Goal: Task Accomplishment & Management: Use online tool/utility

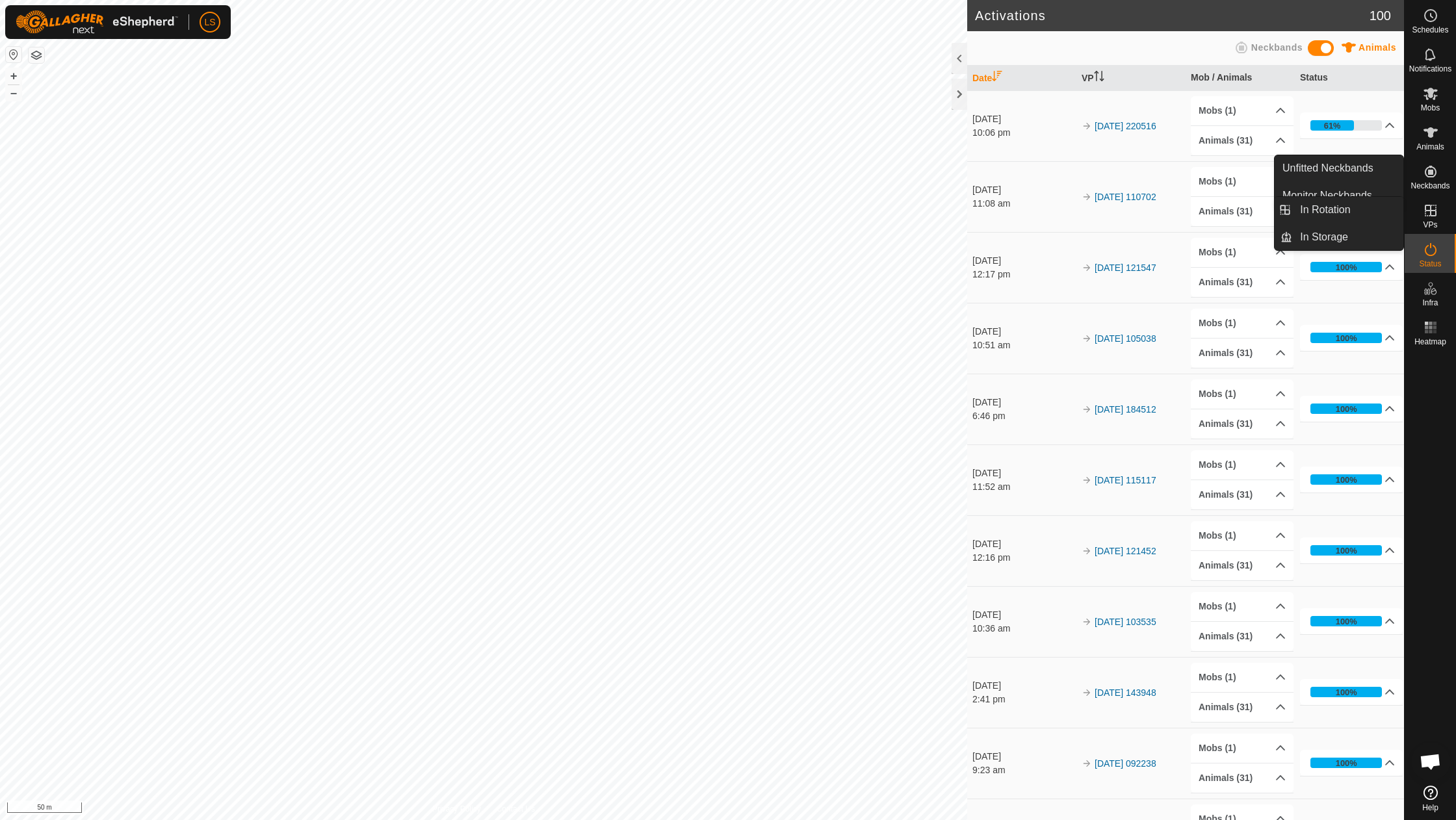
click at [1427, 206] on link "In Rotation" at bounding box center [1400, 212] width 111 height 26
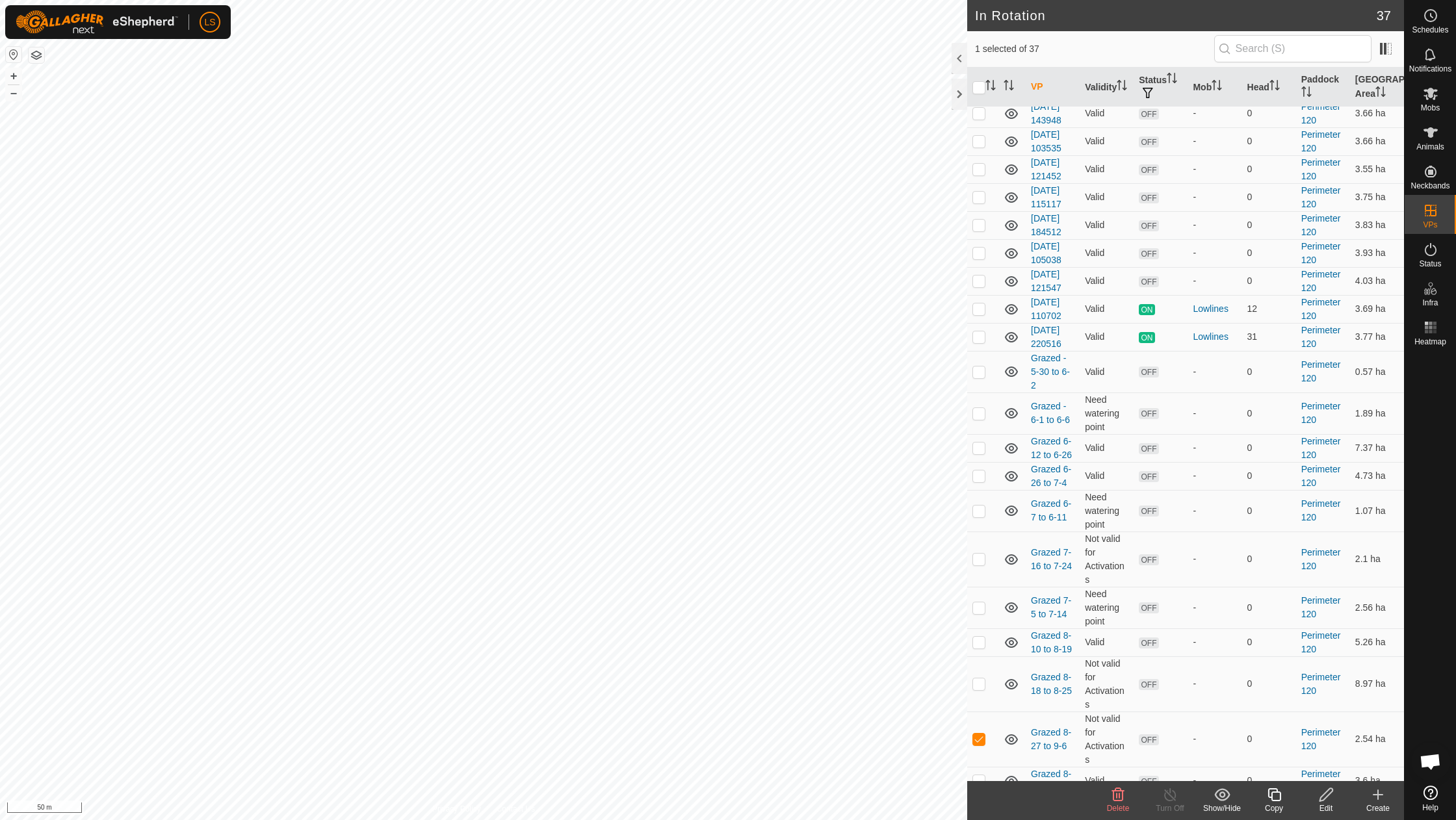
scroll to position [552, 0]
click at [979, 736] on p-checkbox at bounding box center [979, 741] width 13 height 10
checkbox input "false"
click at [16, 91] on button "–" at bounding box center [14, 93] width 16 height 16
click at [14, 78] on button "+" at bounding box center [14, 76] width 16 height 16
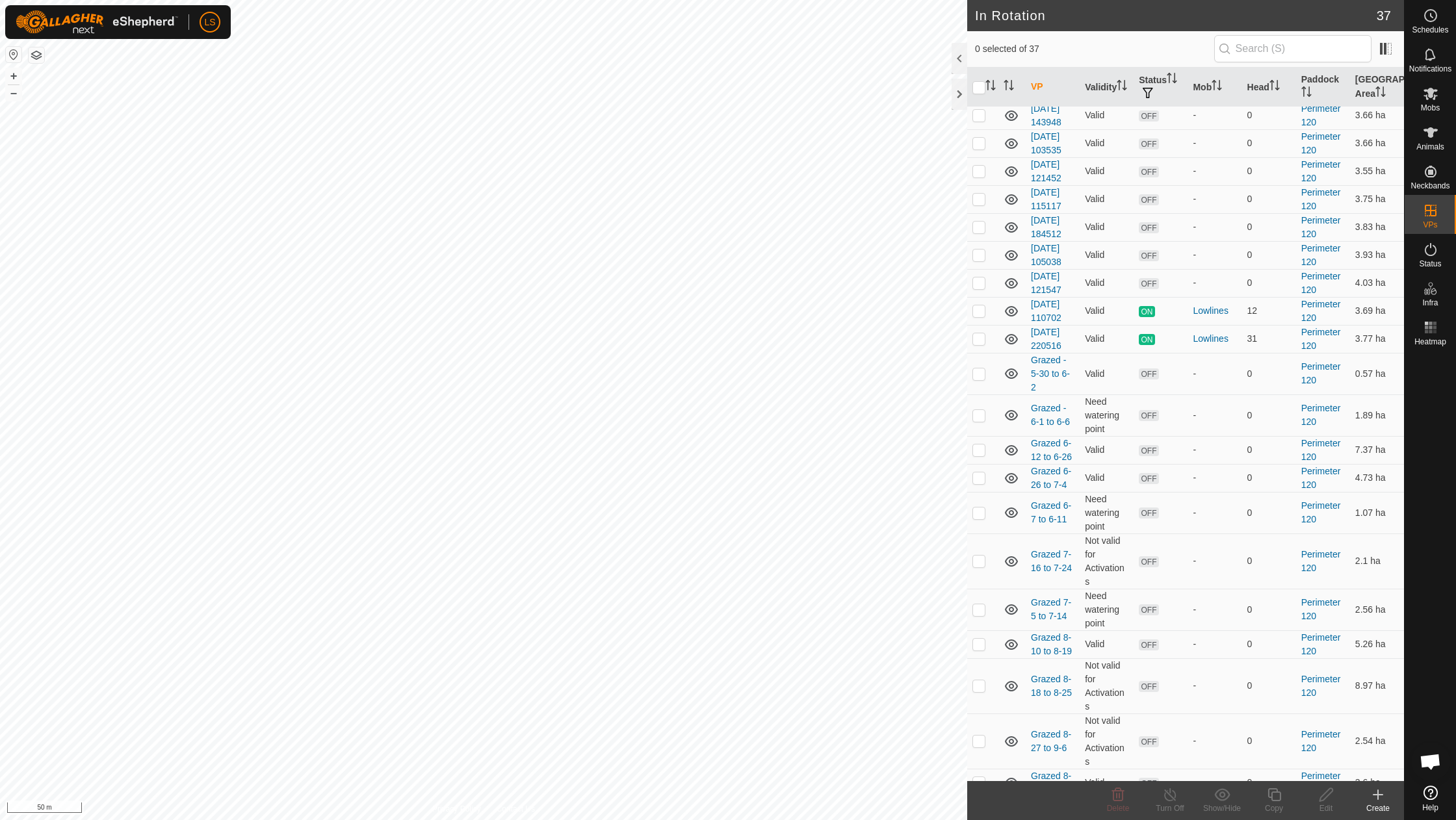
click at [1378, 794] on icon at bounding box center [1378, 795] width 0 height 9
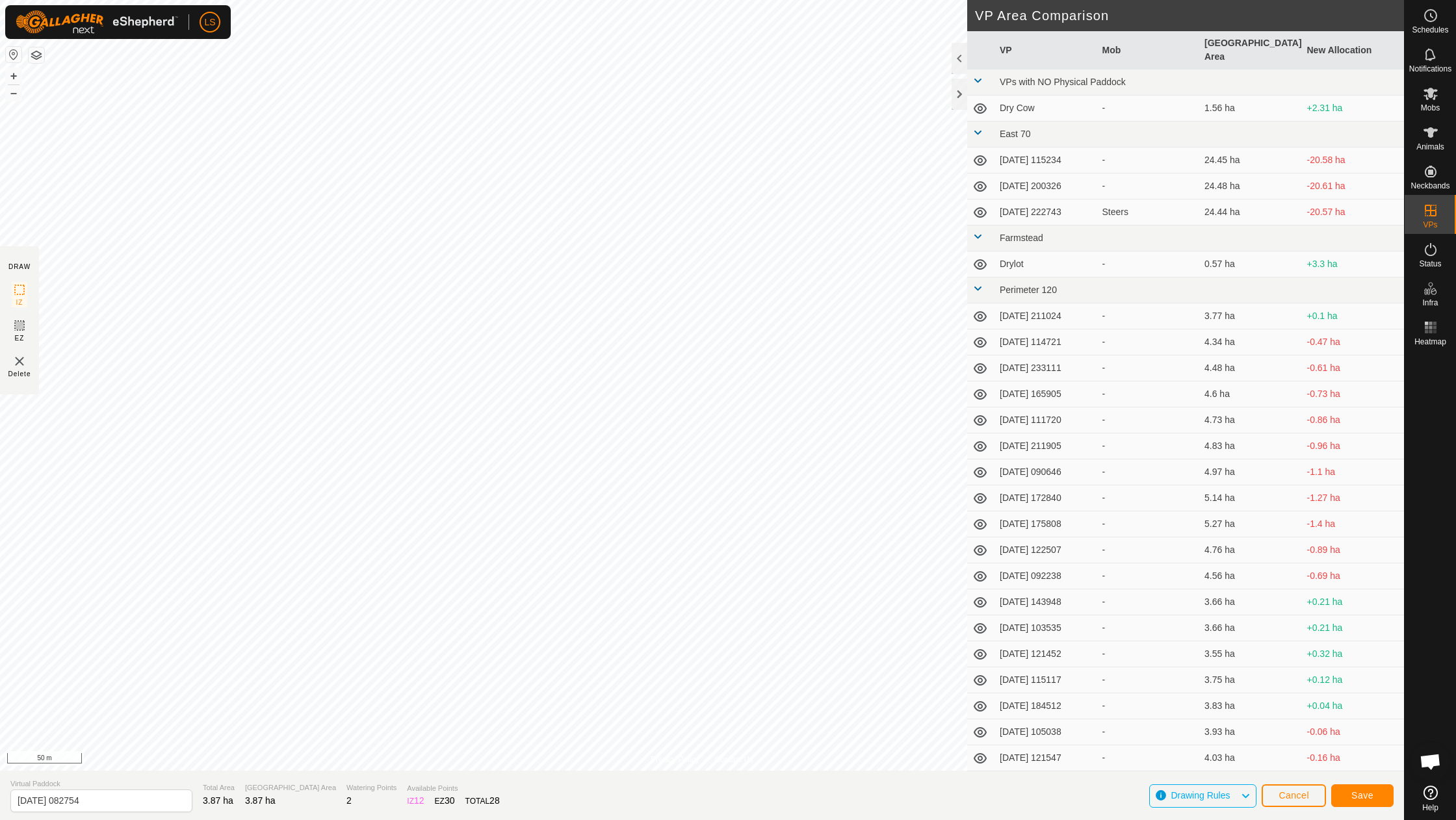
click at [1361, 796] on span "Save" at bounding box center [1363, 795] width 22 height 10
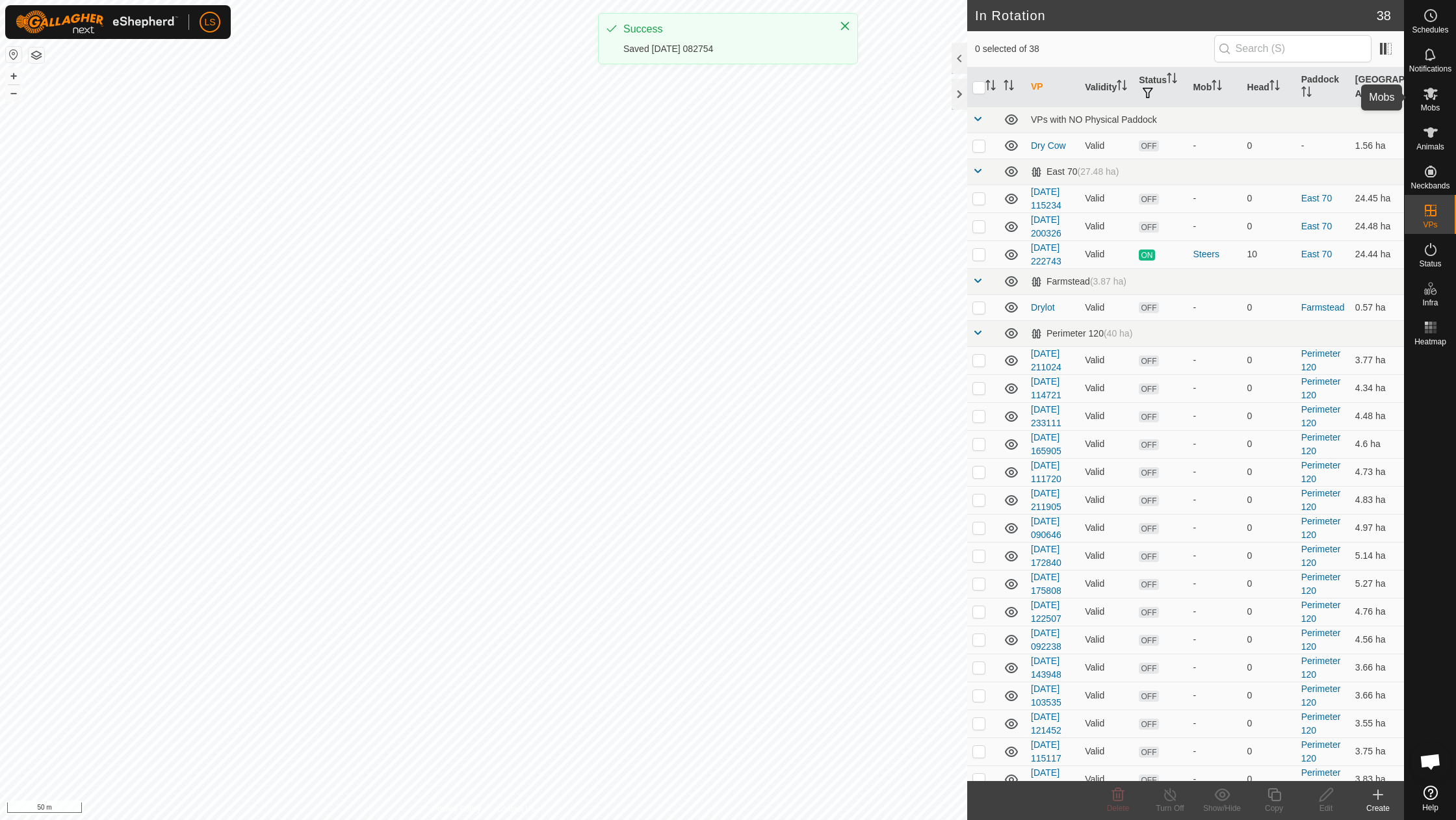
click at [1435, 100] on icon at bounding box center [1431, 93] width 16 height 16
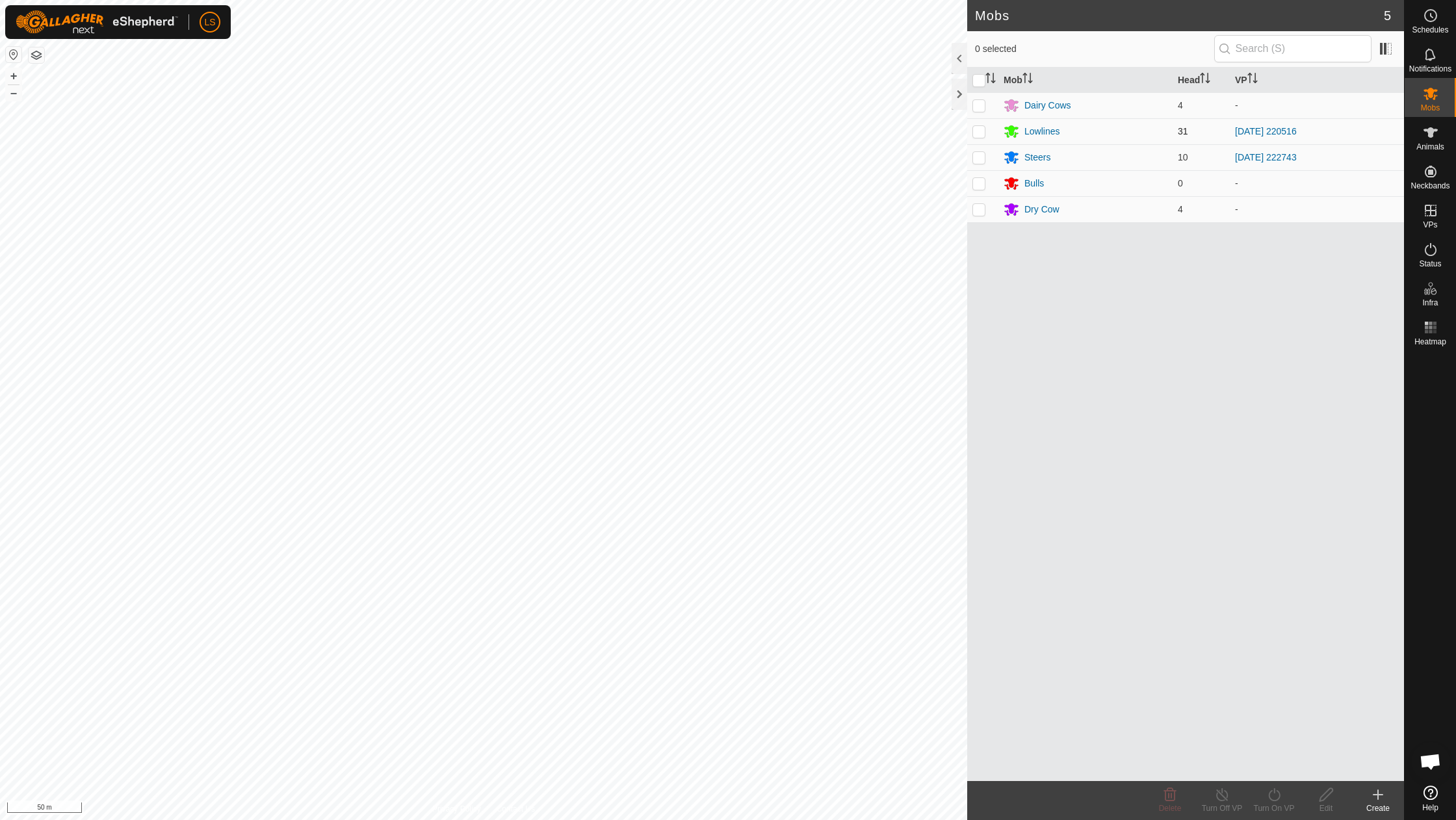
click at [982, 135] on p-checkbox at bounding box center [979, 131] width 13 height 10
checkbox input "true"
click at [1270, 796] on icon at bounding box center [1274, 795] width 16 height 16
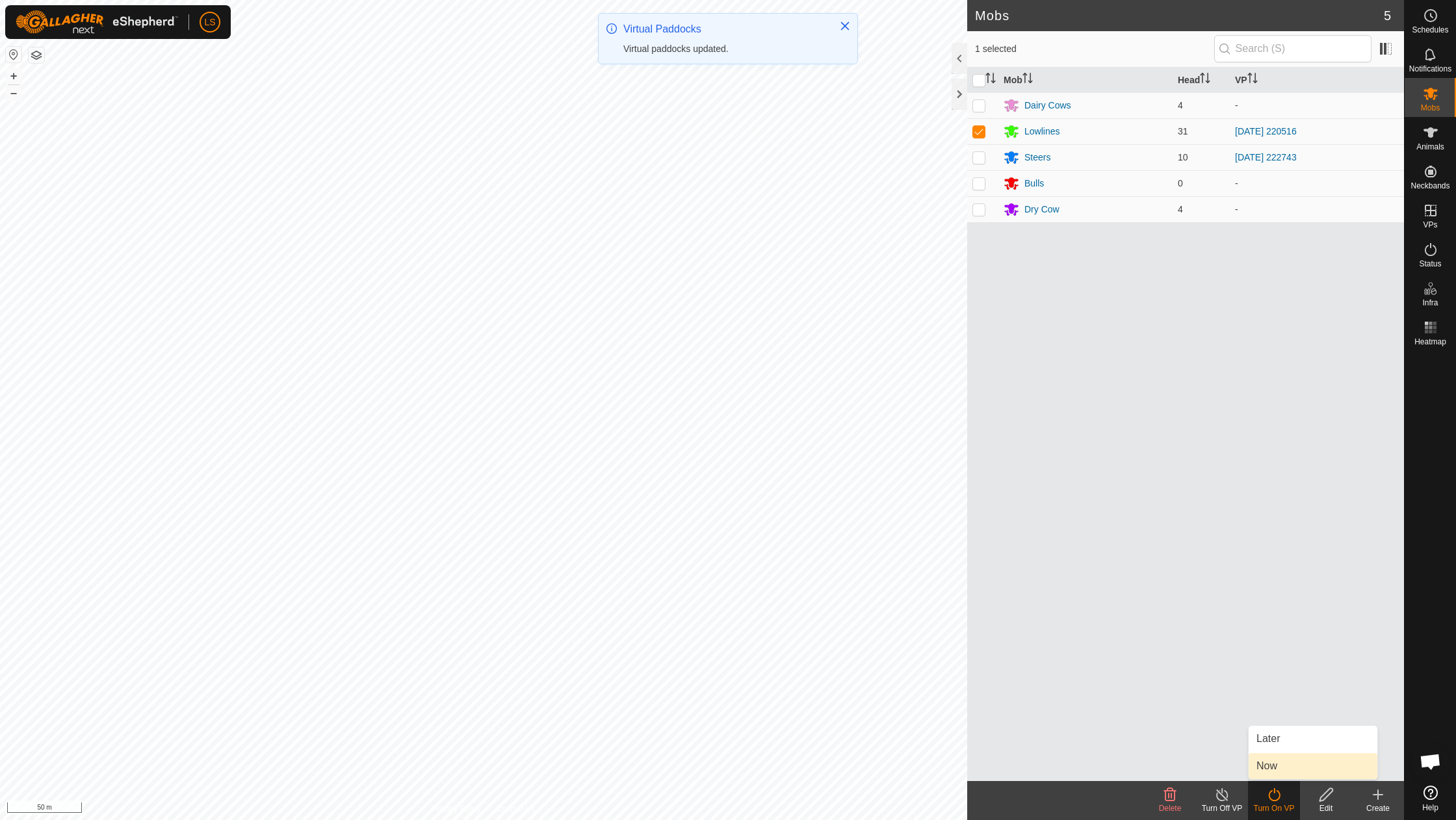
click at [1277, 762] on link "Now" at bounding box center [1313, 766] width 129 height 26
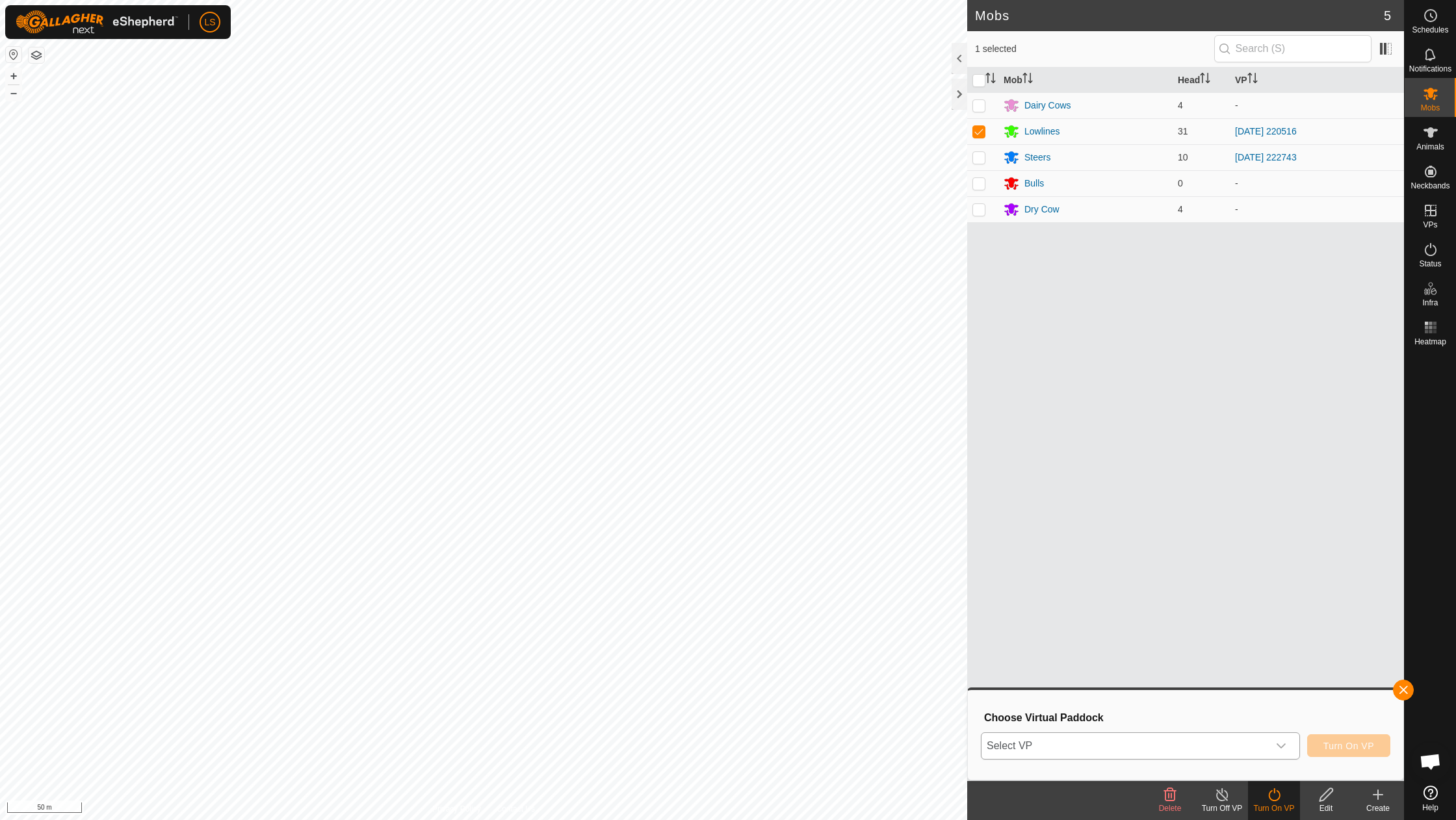
click at [1287, 742] on div "dropdown trigger" at bounding box center [1282, 746] width 26 height 26
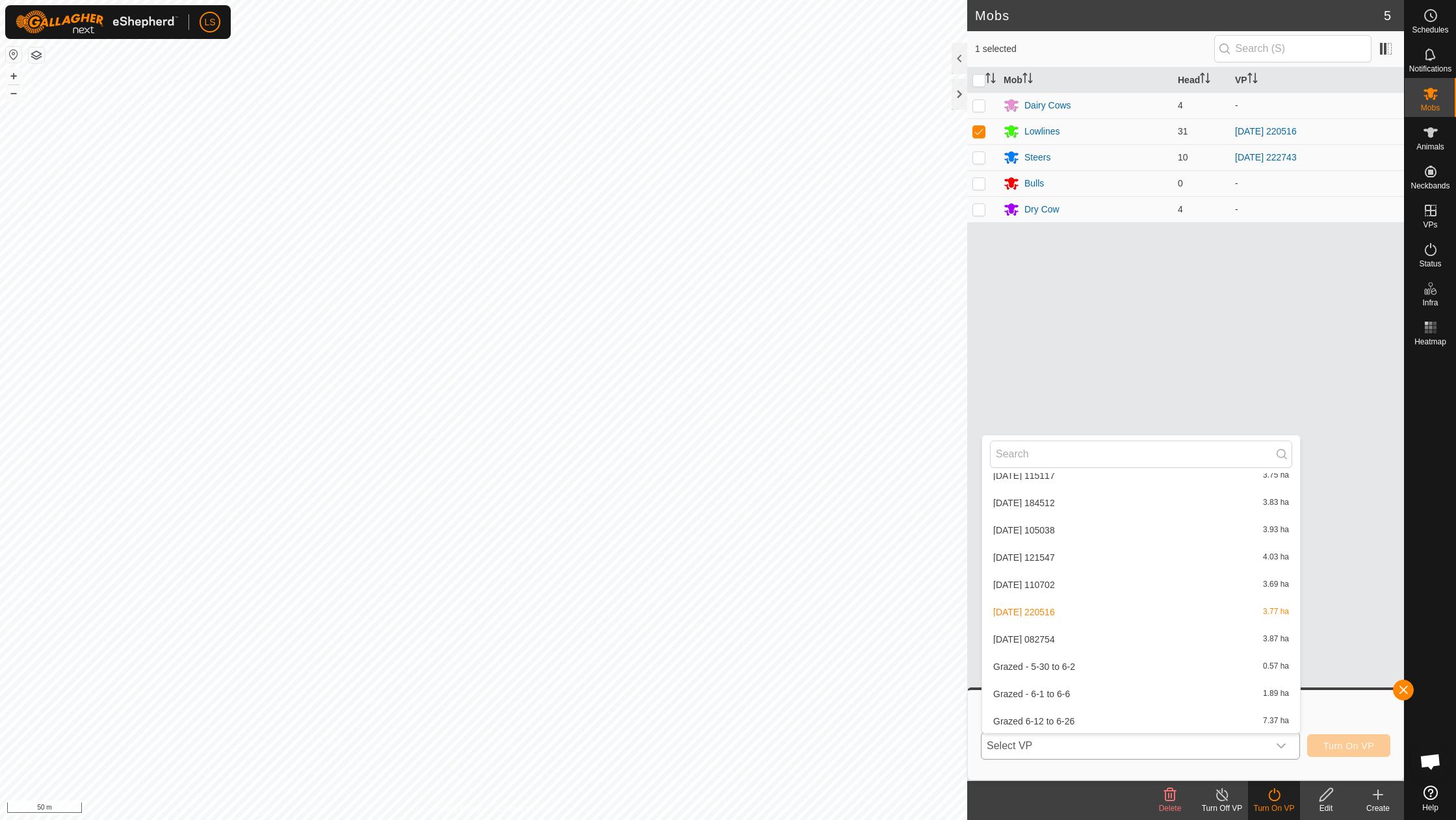
scroll to position [698, 0]
click at [1062, 577] on li "[DATE] 082754 3.87 ha" at bounding box center [1141, 590] width 318 height 26
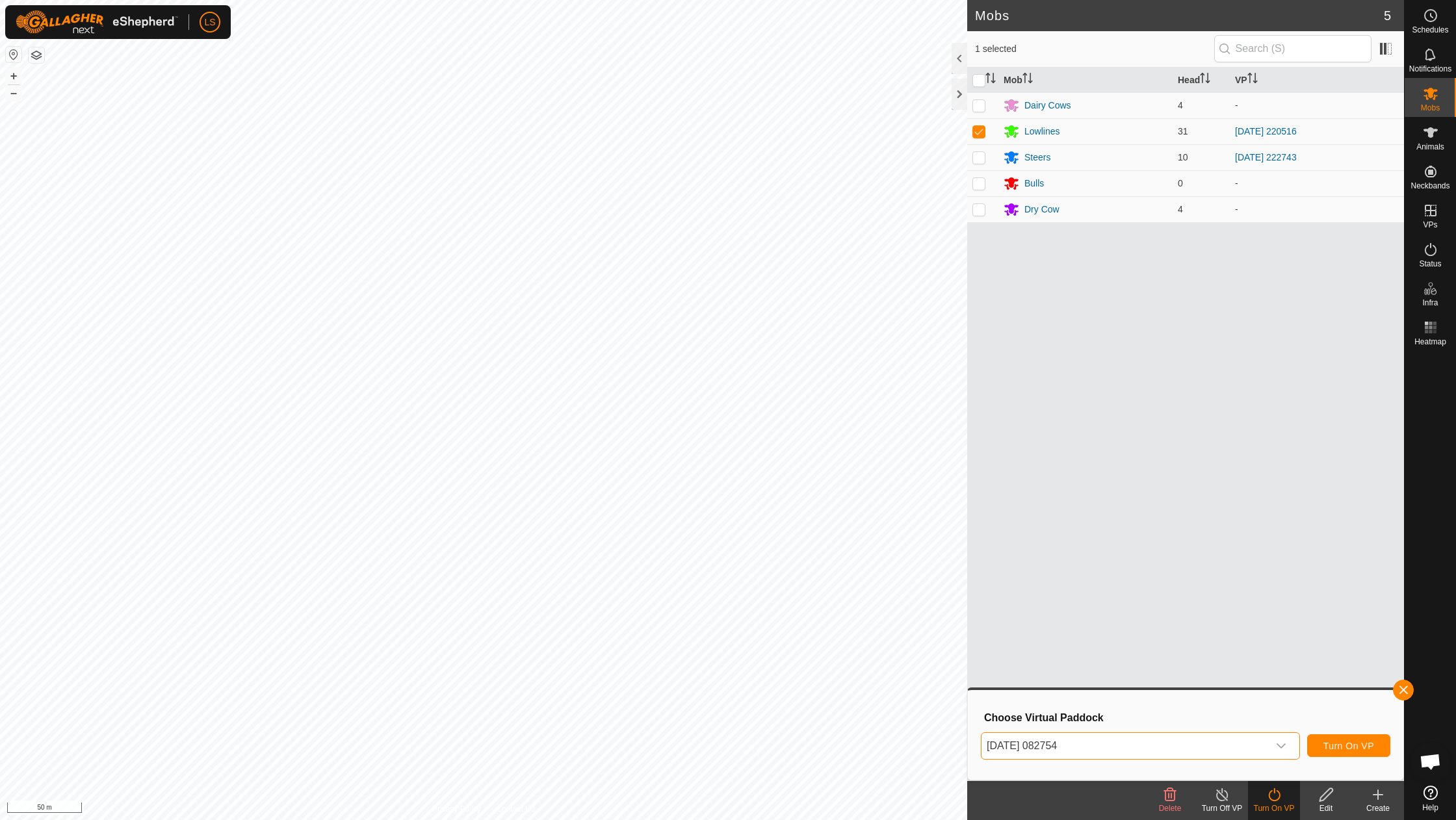
click at [1337, 749] on span "Turn On VP" at bounding box center [1349, 746] width 51 height 10
